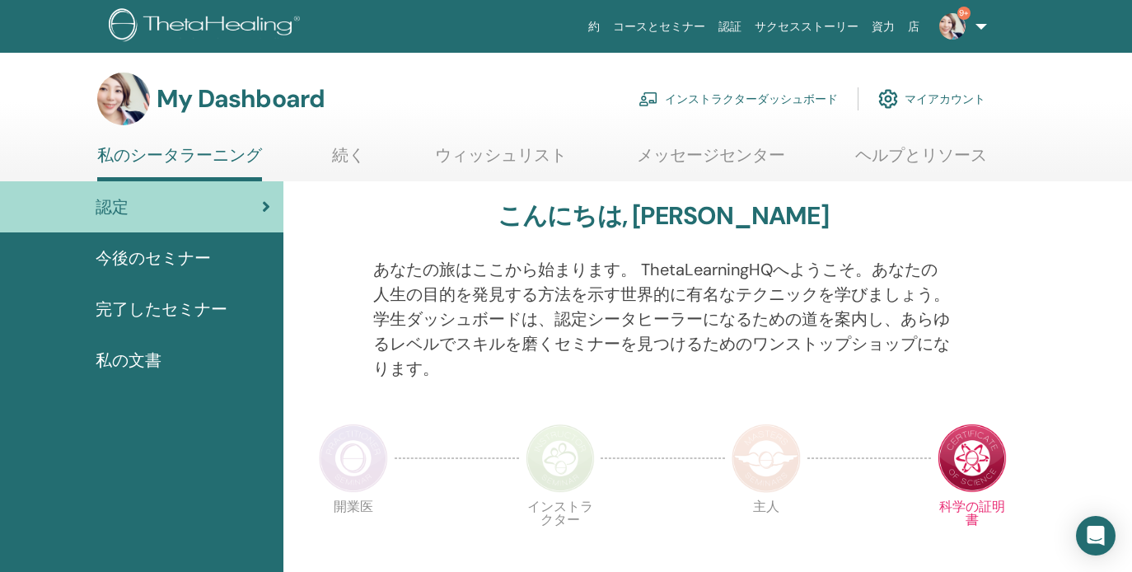
click at [733, 98] on link "インストラクターダッシュボード" at bounding box center [738, 99] width 199 height 36
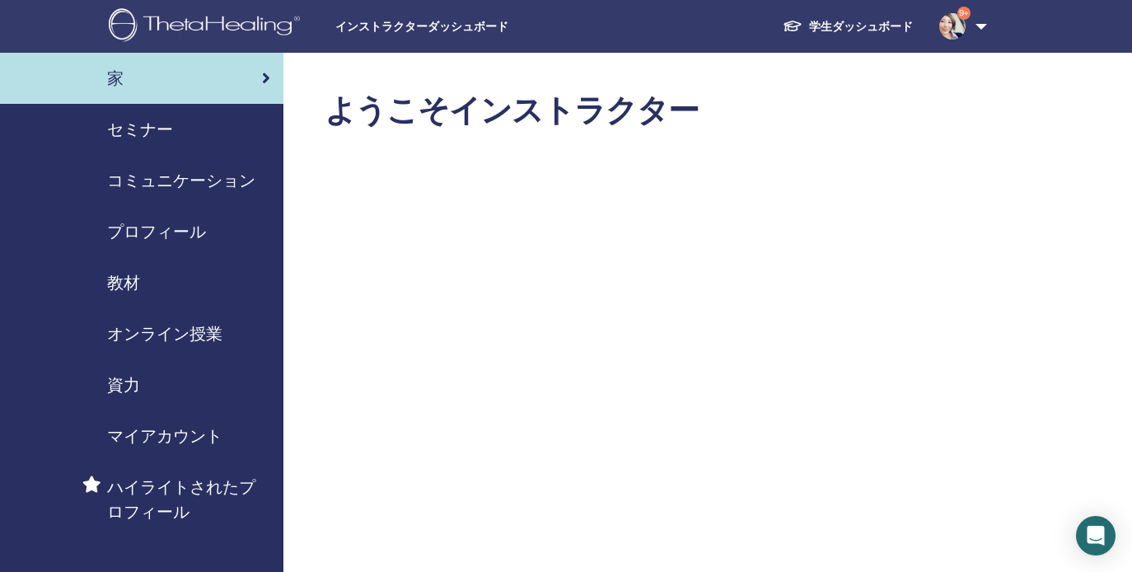
click at [148, 126] on span "セミナー" at bounding box center [140, 129] width 66 height 25
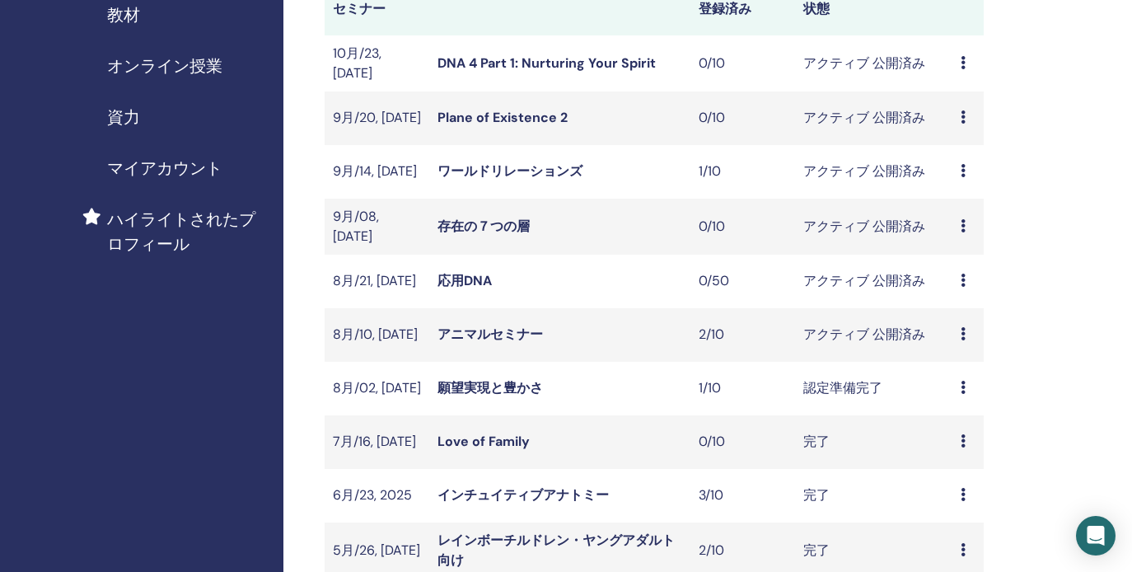
scroll to position [269, 1]
click at [954, 326] on td "プレビュー 編集 出席者 キャンセル" at bounding box center [968, 334] width 31 height 54
click at [965, 329] on icon at bounding box center [963, 332] width 5 height 13
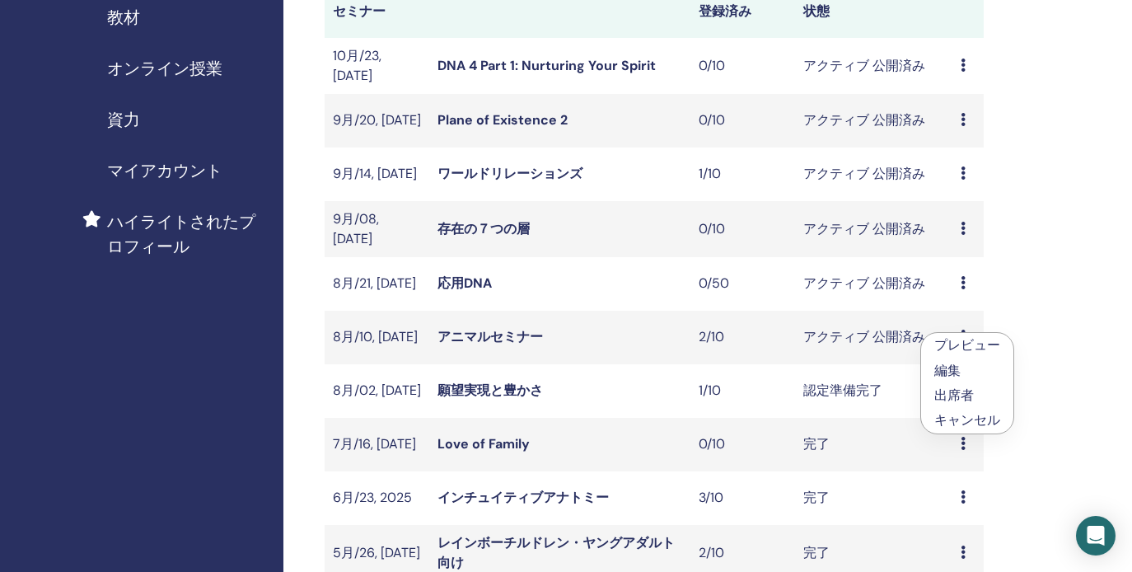
click at [953, 394] on link "出席者" at bounding box center [954, 394] width 40 height 17
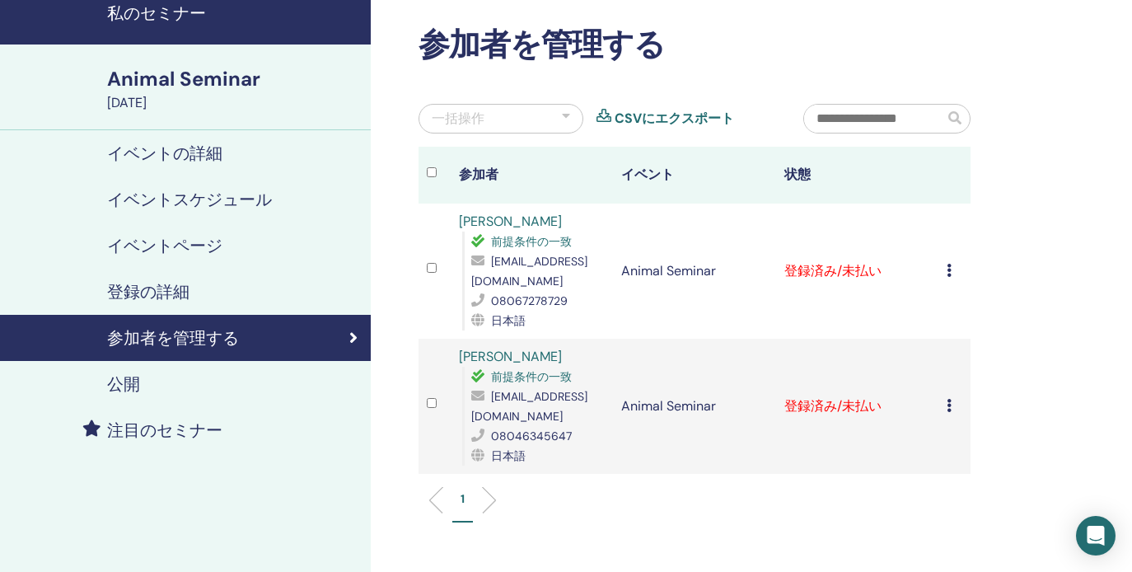
scroll to position [87, 0]
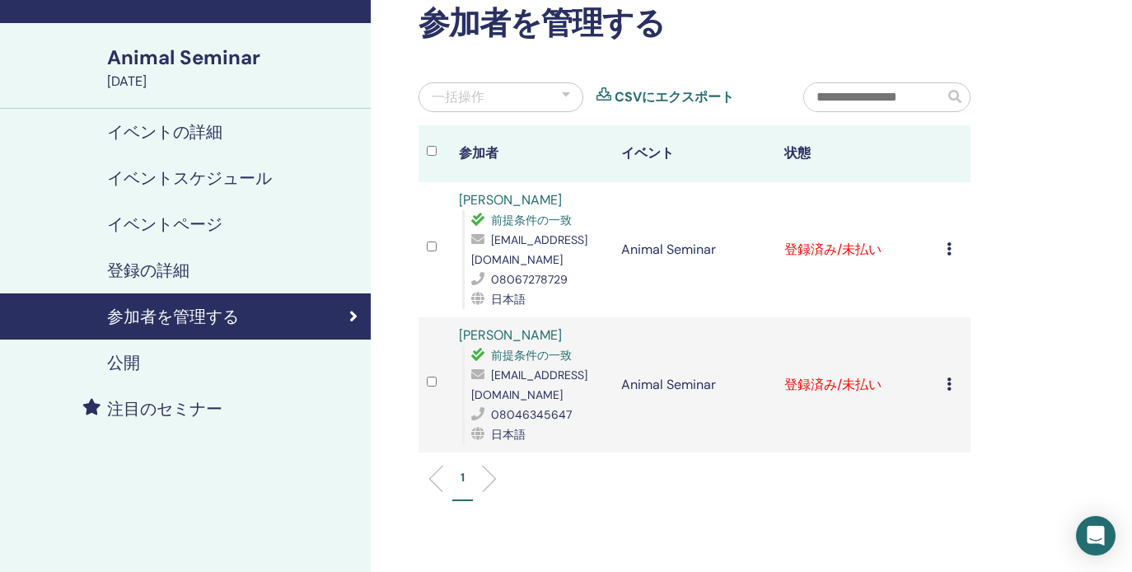
click at [949, 251] on icon at bounding box center [949, 248] width 5 height 13
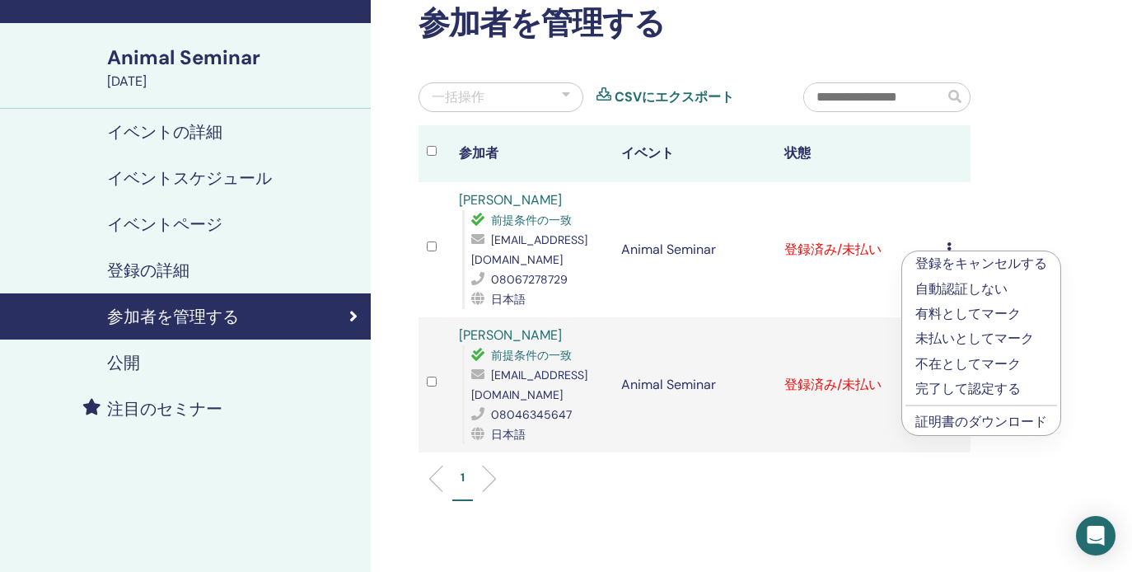
click at [961, 427] on link "証明書のダウンロード" at bounding box center [982, 421] width 132 height 17
